Goal: Information Seeking & Learning: Learn about a topic

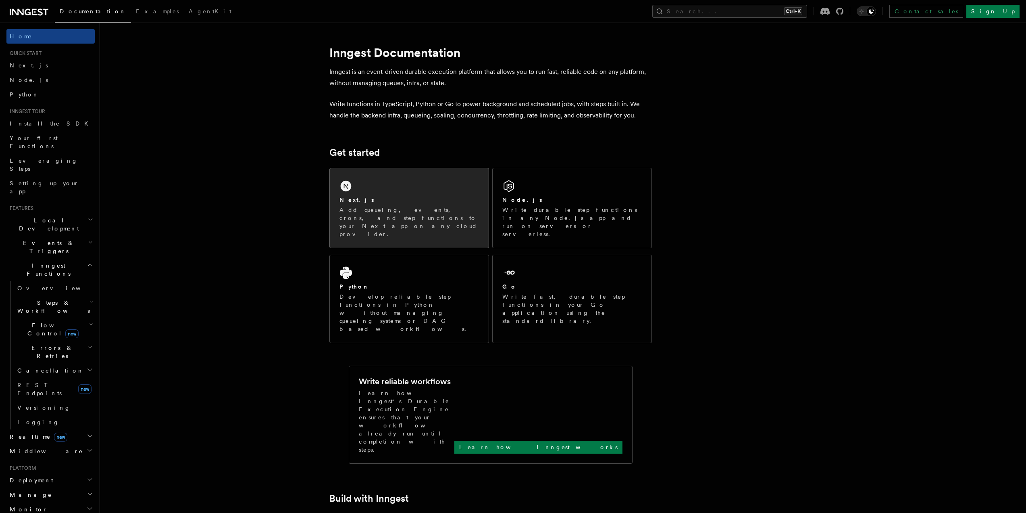
click at [380, 214] on p "Add queueing, events, crons, and step functions to your Next app on any cloud p…" at bounding box center [410, 222] width 140 height 32
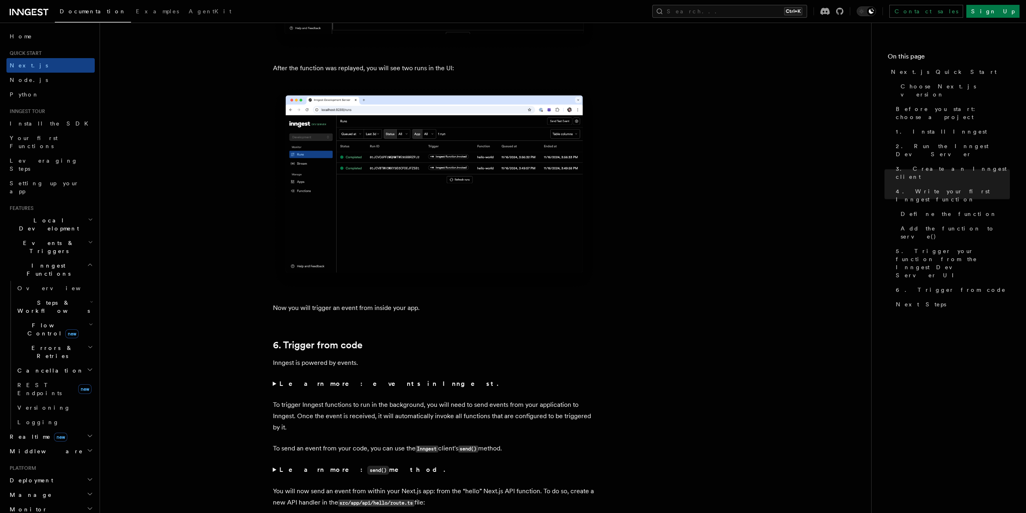
scroll to position [4919, 0]
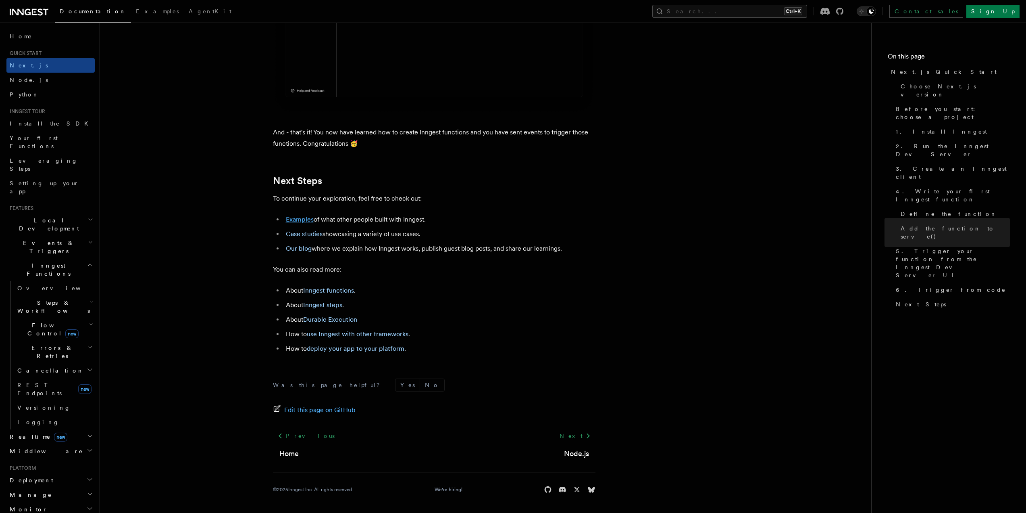
click at [302, 218] on link "Examples" at bounding box center [300, 219] width 28 height 8
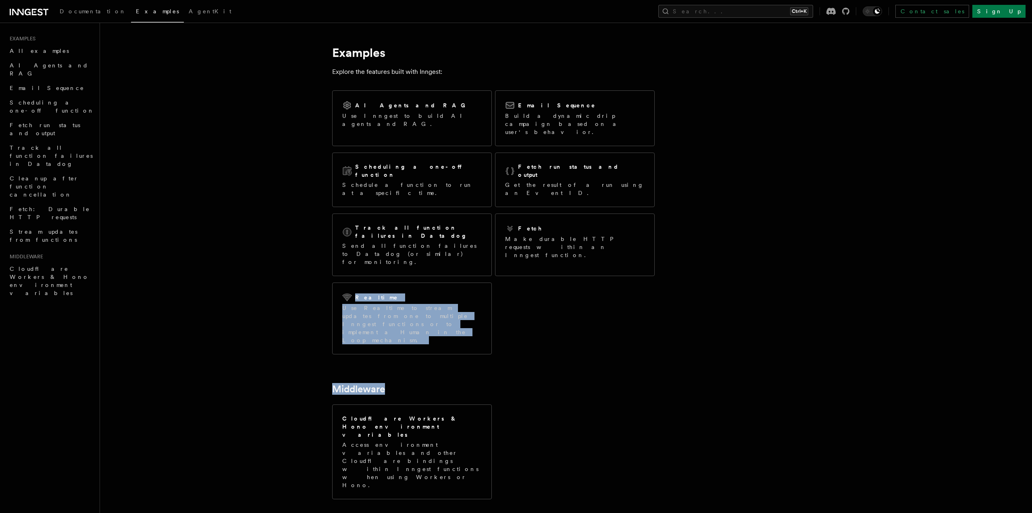
drag, startPoint x: 302, startPoint y: 262, endPoint x: 298, endPoint y: 302, distance: 40.1
click at [423, 311] on article "Examples Explore the features built with Inngest: AI Agents and RAG Use Inngest…" at bounding box center [545, 320] width 865 height 570
click at [292, 301] on article "Examples Explore the features built with Inngest: AI Agents and RAG Use Inngest…" at bounding box center [545, 320] width 865 height 570
click at [262, 292] on article "Examples Explore the features built with Inngest: AI Agents and RAG Use Inngest…" at bounding box center [545, 320] width 865 height 570
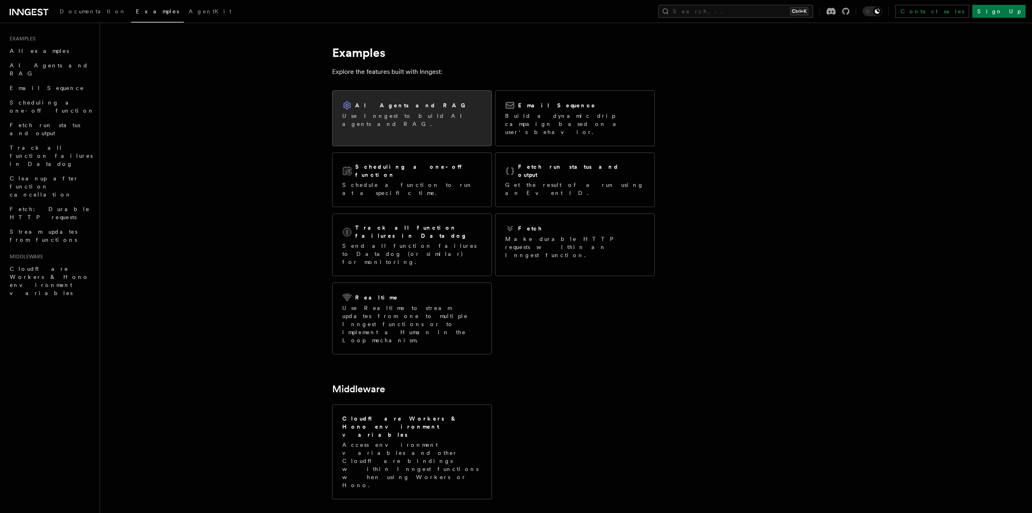
click at [405, 112] on p "Use Inngest to build AI agents and RAG." at bounding box center [412, 120] width 140 height 16
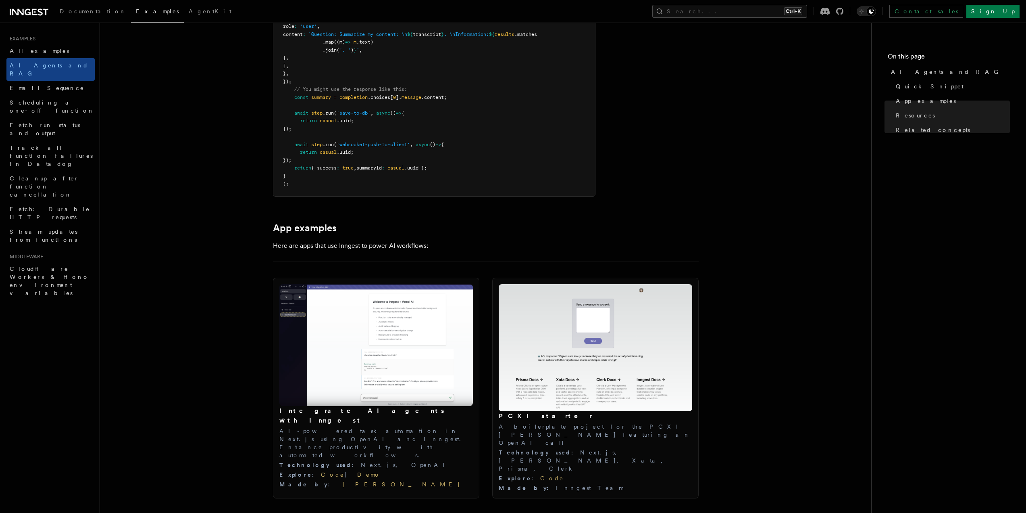
scroll to position [619, 0]
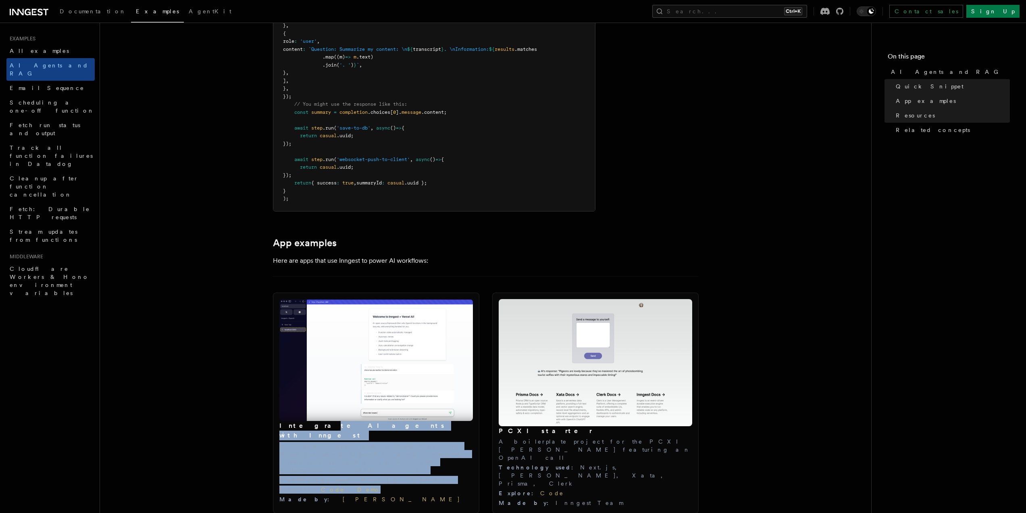
drag, startPoint x: 301, startPoint y: 431, endPoint x: 360, endPoint y: 458, distance: 65.0
click at [441, 460] on div "Integrate AI agents with Inngest AI-powered task automation in Next.js using Op…" at bounding box center [376, 462] width 194 height 82
click at [231, 444] on article "Examples AI Agents and RAG Inngest offers tools to support the development of A…" at bounding box center [486, 352] width 746 height 1870
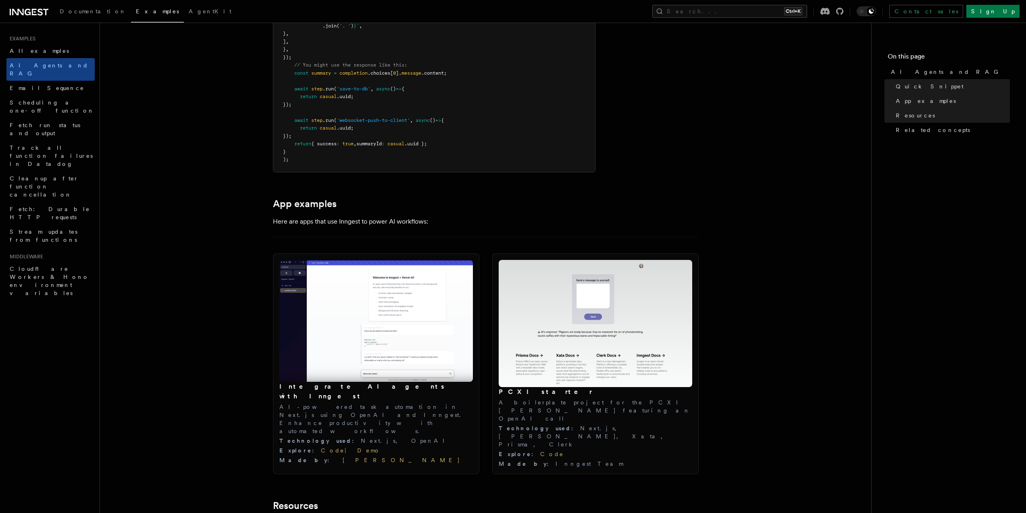
scroll to position [699, 0]
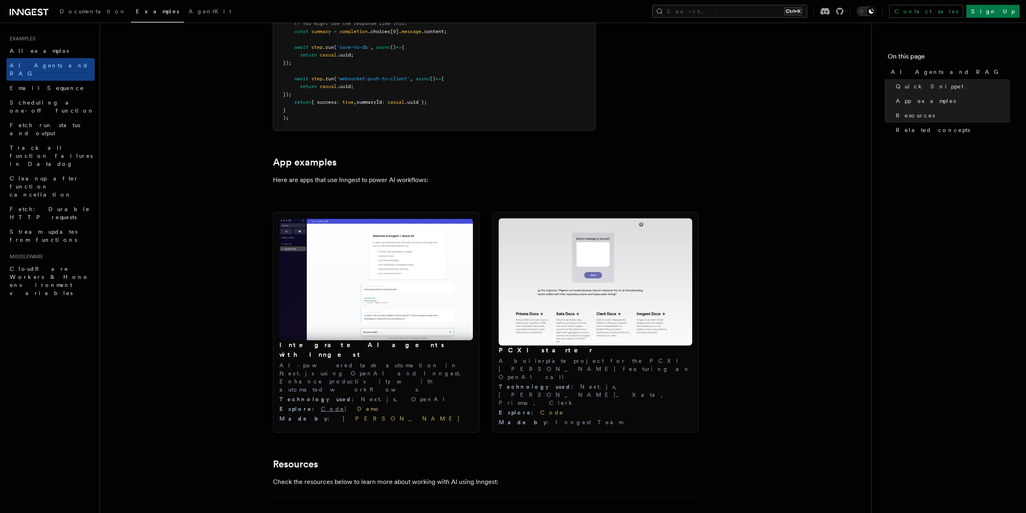
click at [321, 405] on link "Code" at bounding box center [333, 408] width 24 height 6
click at [357, 405] on link "Demo" at bounding box center [368, 408] width 23 height 6
click at [43, 85] on link "Email Sequence" at bounding box center [50, 88] width 88 height 15
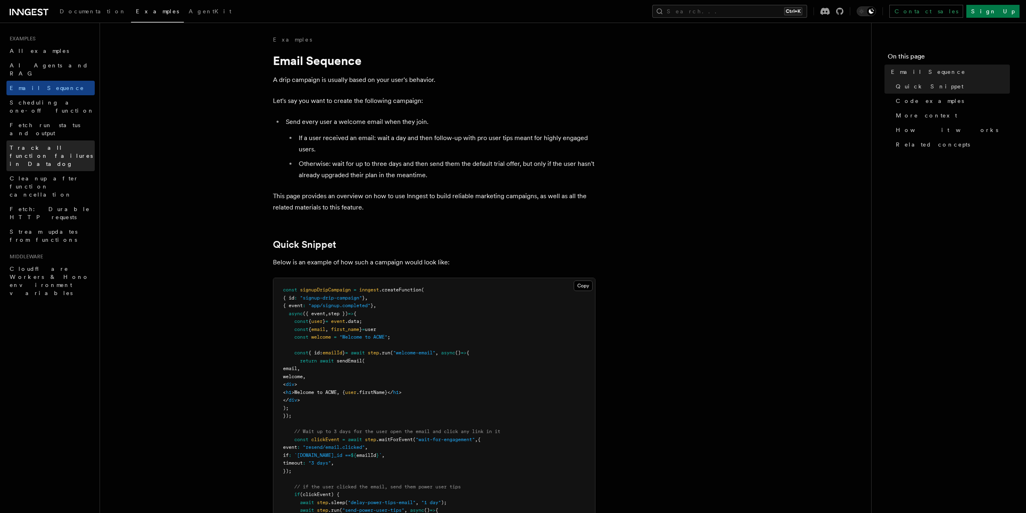
click at [58, 144] on span "Track all function failures in Datadog" at bounding box center [52, 156] width 85 height 24
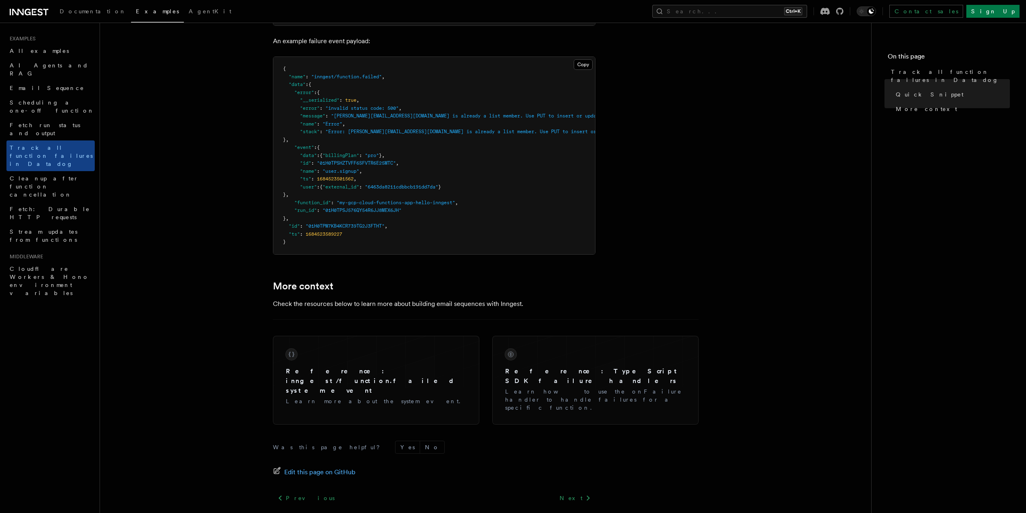
scroll to position [557, 0]
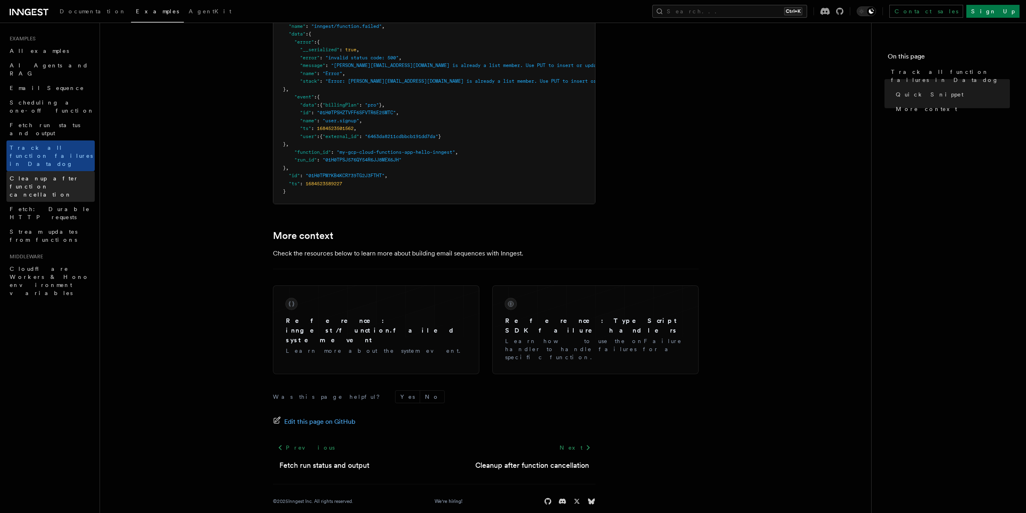
click at [41, 174] on span "Cleanup after function cancellation" at bounding box center [52, 186] width 85 height 24
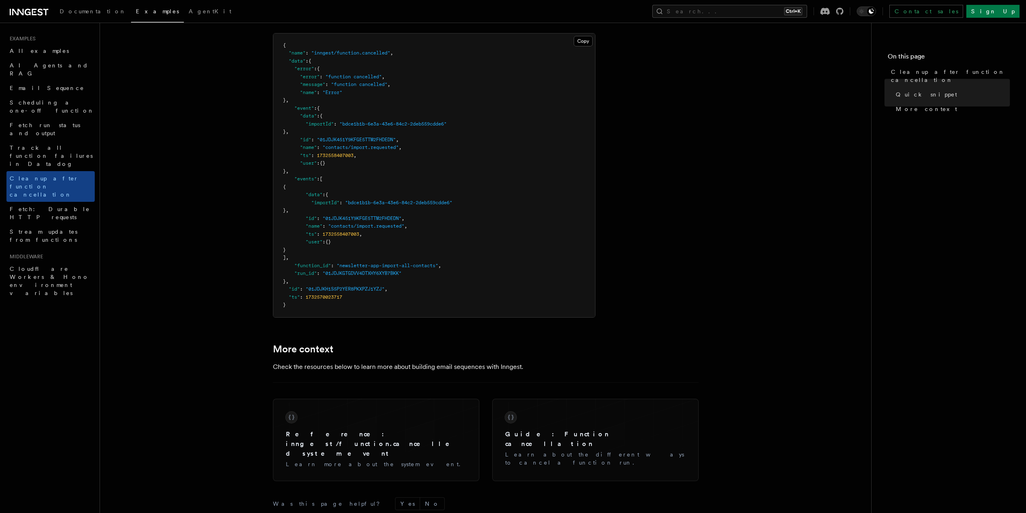
scroll to position [591, 0]
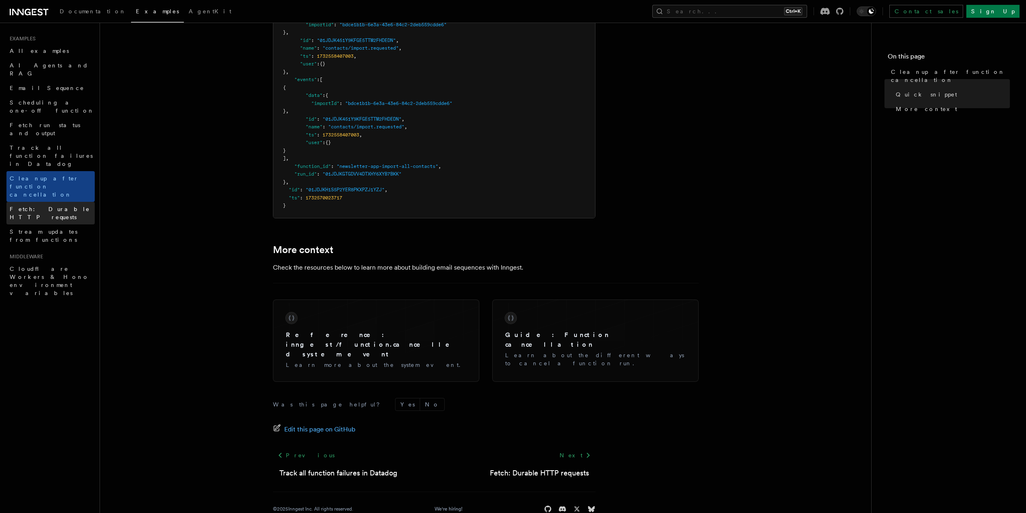
click at [46, 206] on span "Fetch: Durable HTTP requests" at bounding box center [50, 213] width 80 height 15
